Goal: Check status

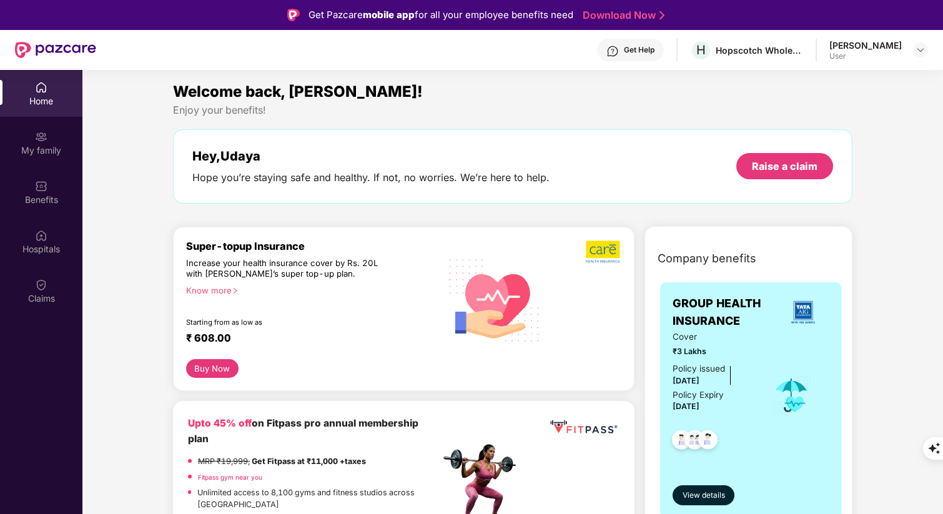
scroll to position [658, 0]
click at [51, 275] on div "Claims" at bounding box center [41, 290] width 82 height 47
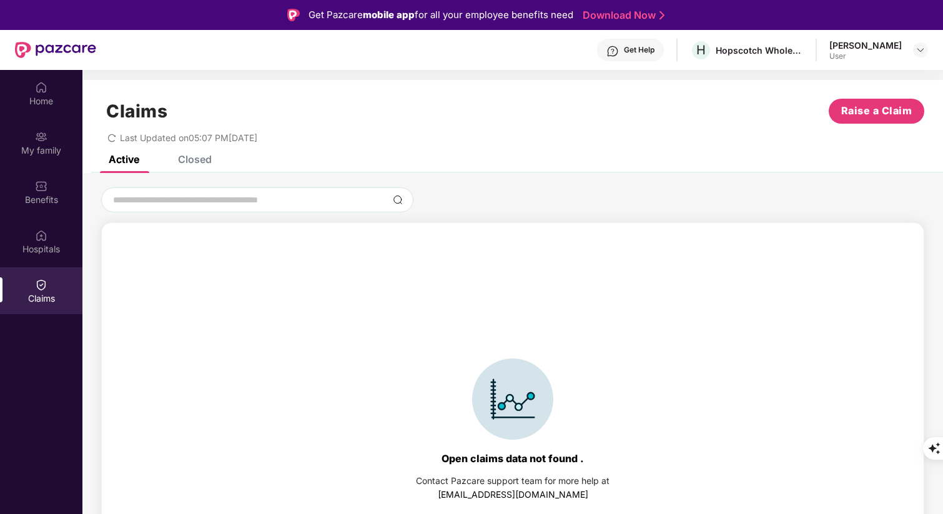
click at [202, 157] on div "Closed" at bounding box center [195, 159] width 34 height 12
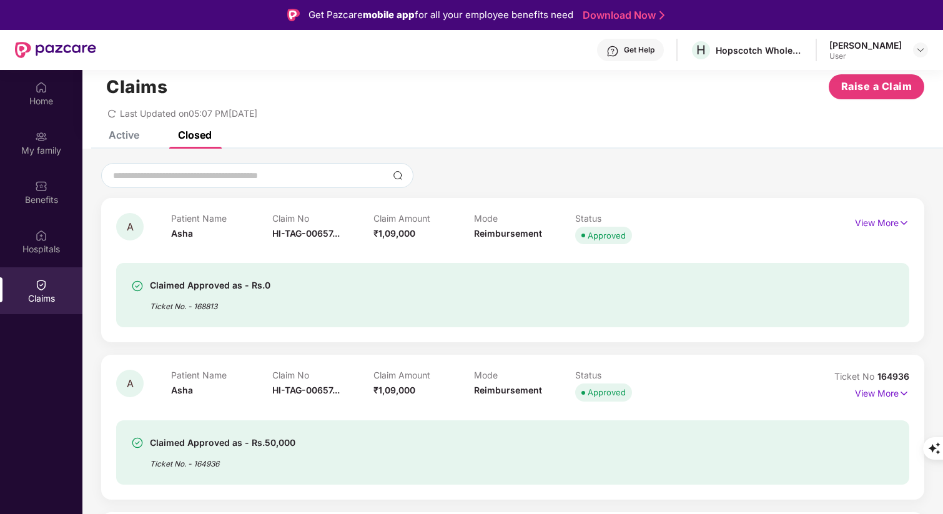
scroll to position [30, 0]
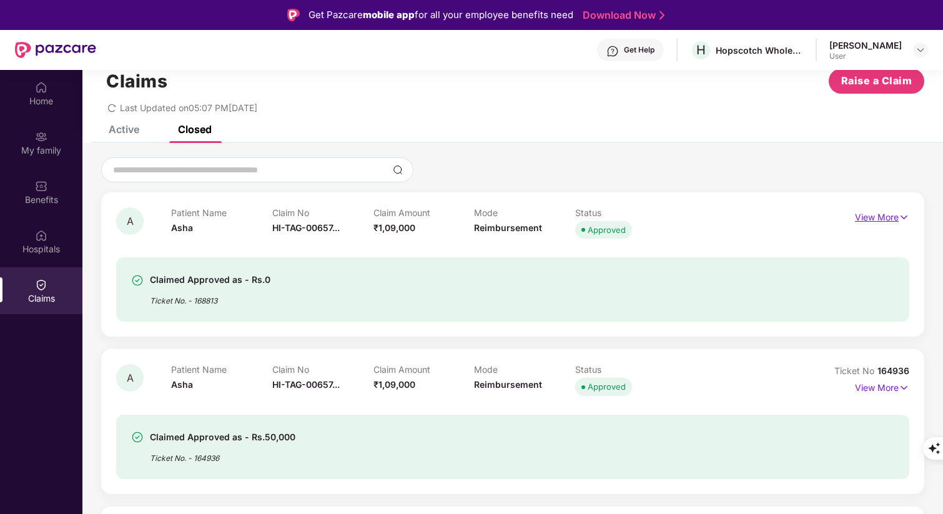
click at [899, 214] on img at bounding box center [904, 217] width 11 height 14
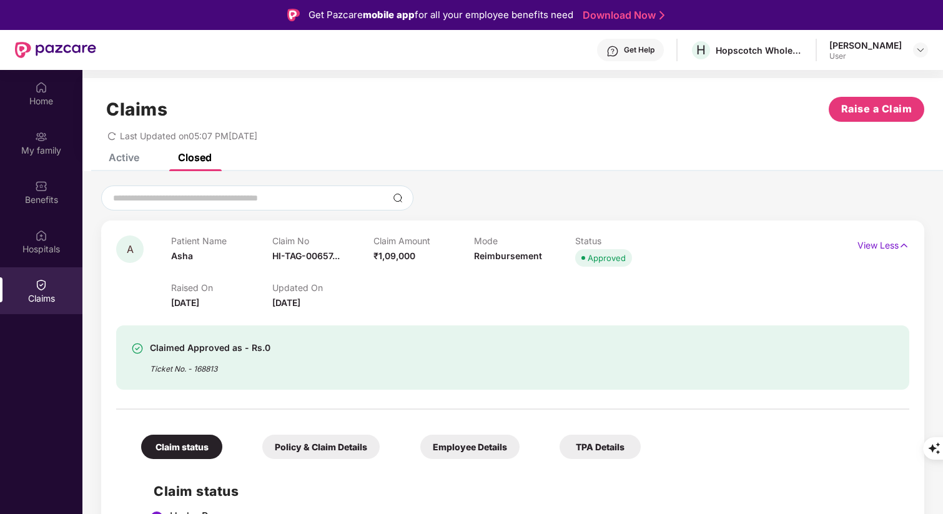
scroll to position [0, 0]
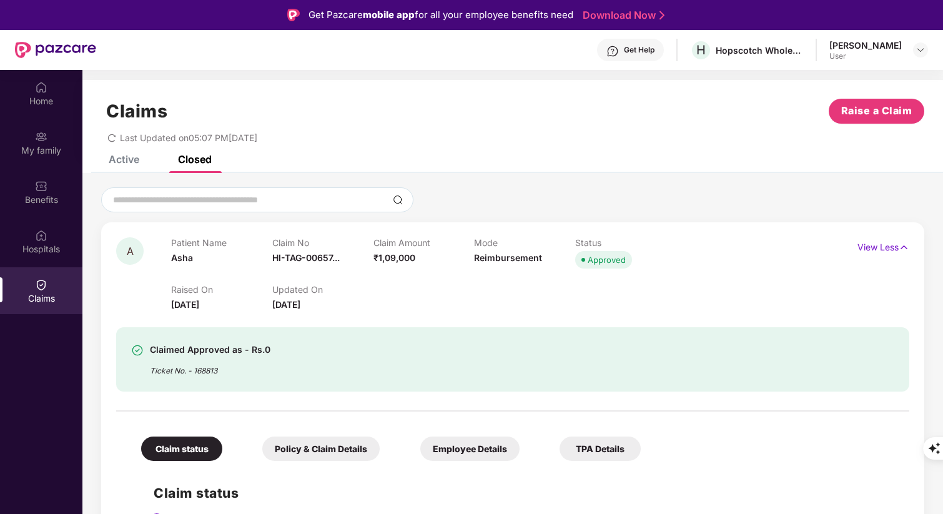
click at [136, 163] on div "Active" at bounding box center [124, 159] width 31 height 12
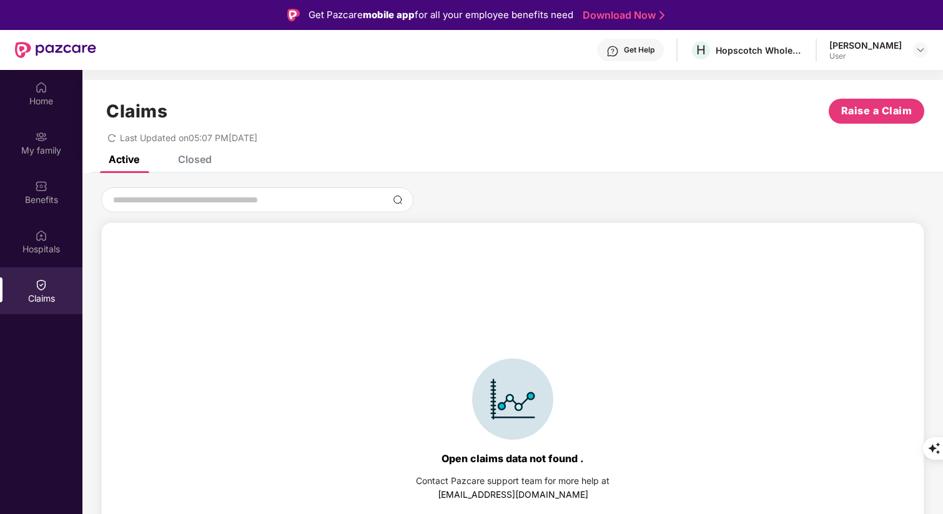
scroll to position [27, 0]
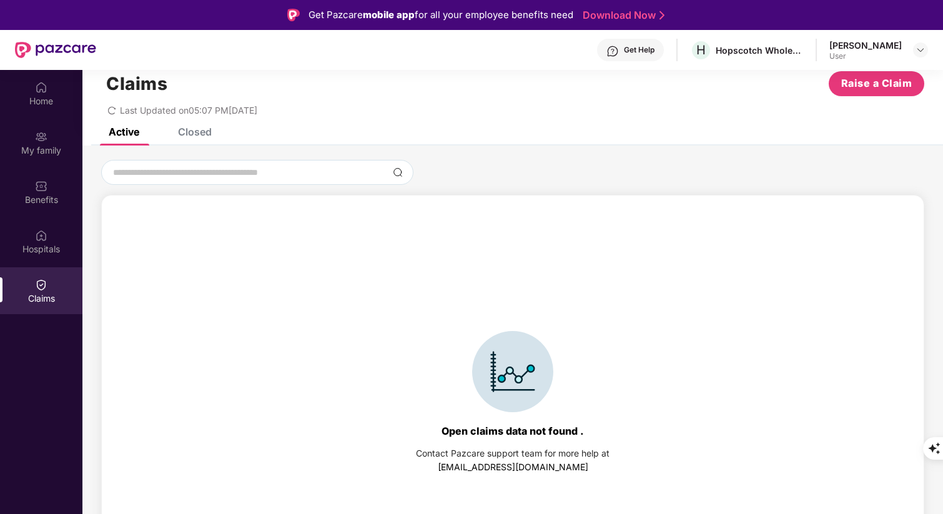
click at [198, 144] on div "Closed" at bounding box center [185, 131] width 52 height 27
